Goal: Navigation & Orientation: Find specific page/section

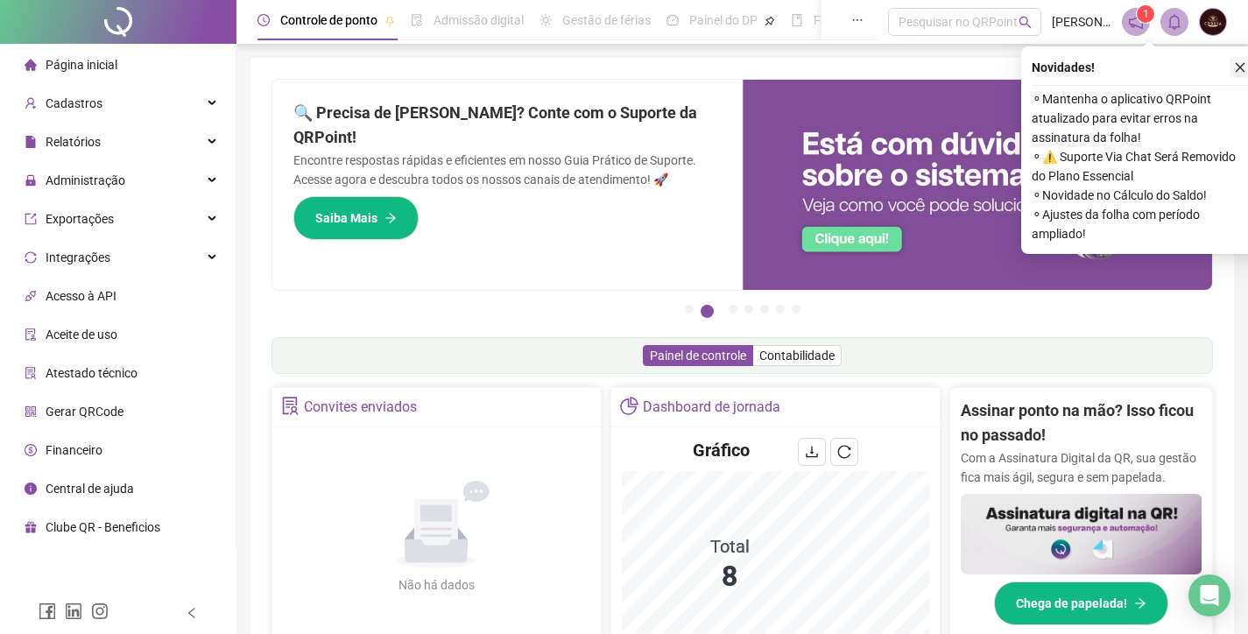
click at [1240, 65] on icon "close" at bounding box center [1240, 67] width 12 height 12
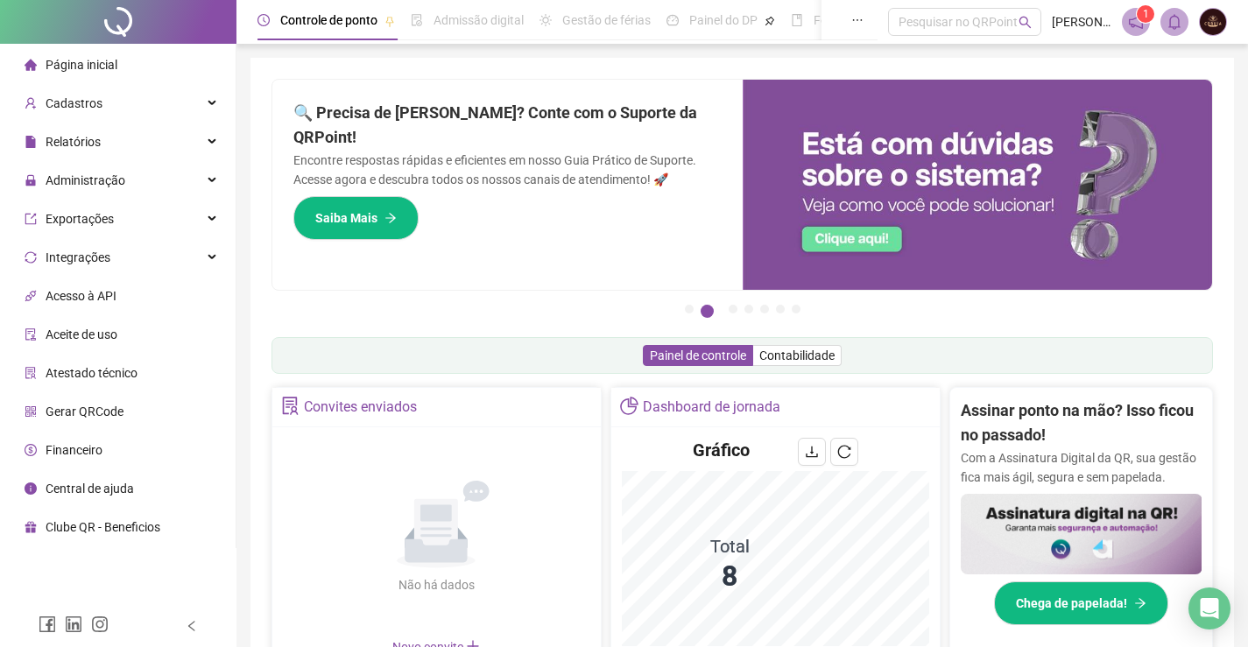
click at [1130, 25] on icon "notification" at bounding box center [1136, 22] width 16 height 16
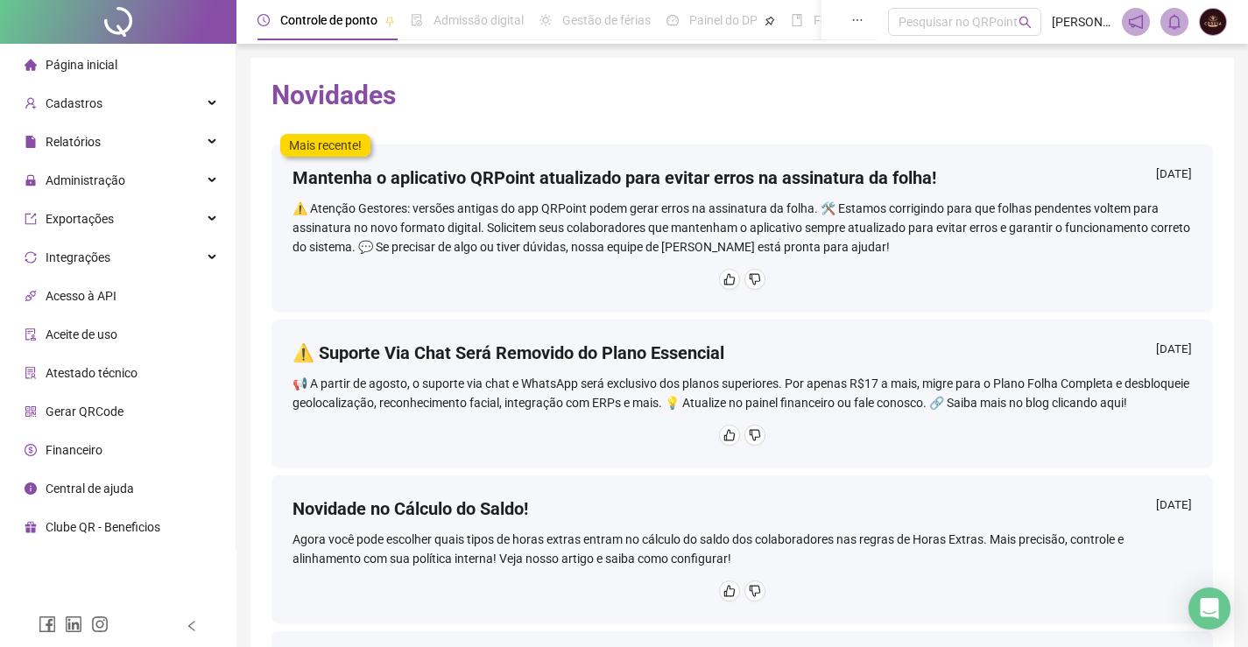
click at [135, 72] on li "Página inicial" at bounding box center [118, 64] width 229 height 35
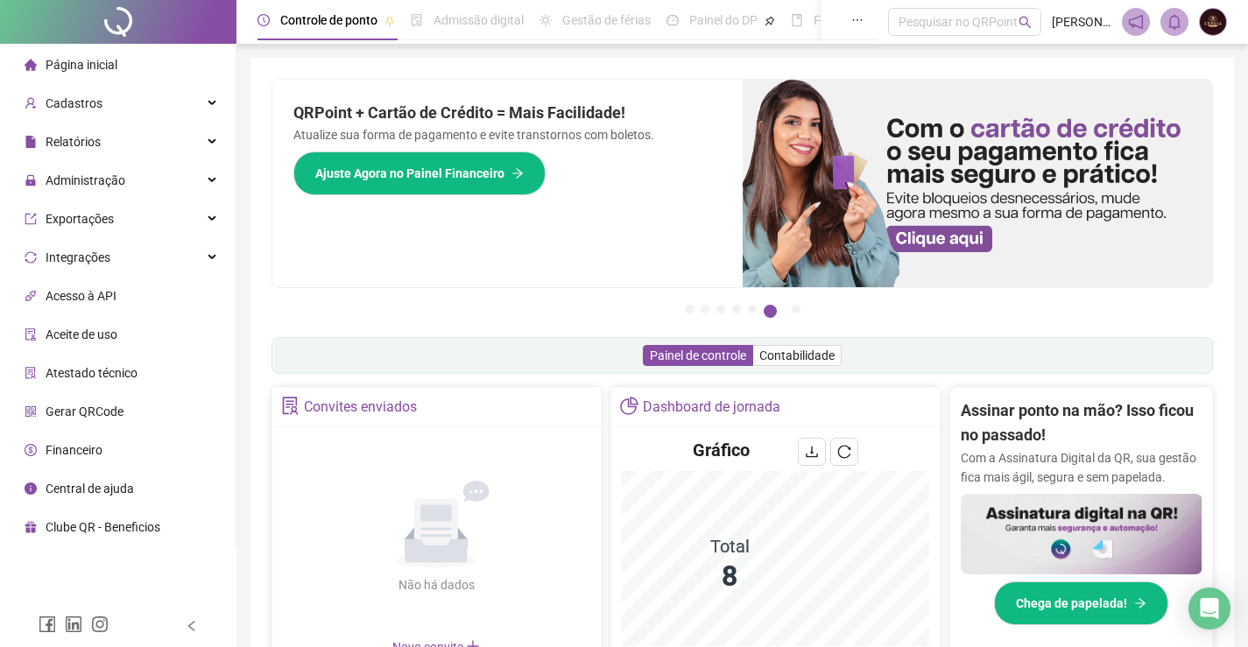
click at [102, 72] on span "Página inicial" at bounding box center [82, 65] width 72 height 14
